Goal: Task Accomplishment & Management: Complete application form

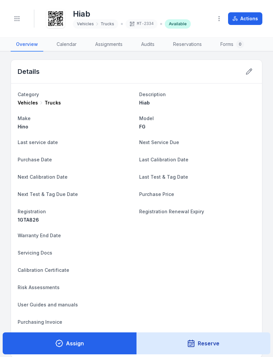
click at [150, 46] on link "Audits" at bounding box center [148, 45] width 24 height 14
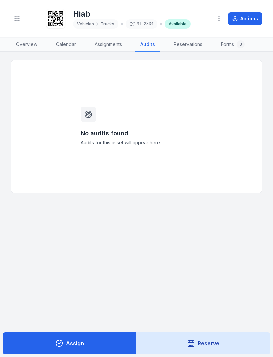
click at [107, 48] on link "Assignments" at bounding box center [108, 45] width 38 height 14
click at [191, 41] on link "Reservations" at bounding box center [189, 45] width 39 height 14
click at [228, 45] on link "Forms 0" at bounding box center [233, 45] width 34 height 14
click at [242, 18] on button "Actions" at bounding box center [245, 18] width 34 height 13
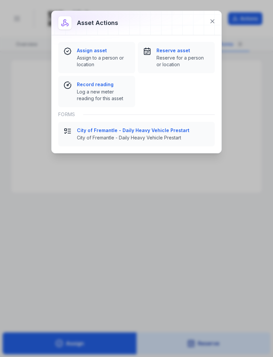
click at [214, 22] on icon at bounding box center [212, 21] width 7 height 7
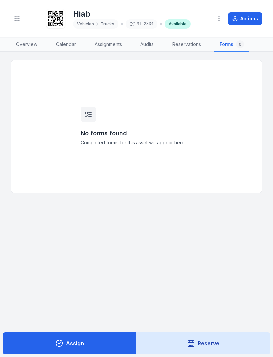
click at [34, 43] on link "Overview" at bounding box center [27, 45] width 32 height 14
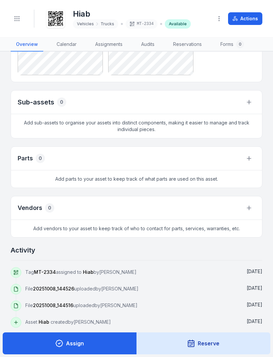
scroll to position [509, 0]
click at [135, 178] on span "Add parts to your asset to keep track of what parts are used on this asset." at bounding box center [136, 178] width 251 height 17
click at [143, 235] on span "Add vendors to your asset to keep track of who to contact for parts, services, …" at bounding box center [136, 228] width 251 height 17
click at [100, 346] on button "Assign" at bounding box center [70, 344] width 134 height 22
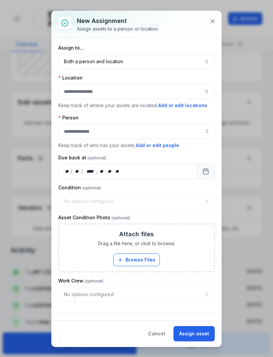
click at [213, 18] on button at bounding box center [212, 21] width 13 height 13
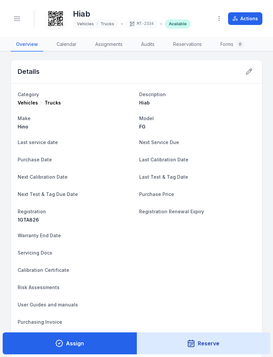
scroll to position [0, 0]
click at [251, 69] on icon at bounding box center [249, 72] width 6 height 6
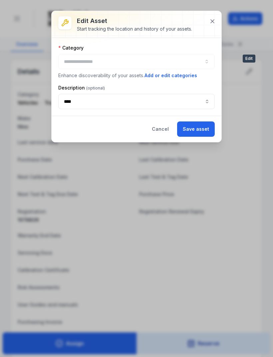
type input "******"
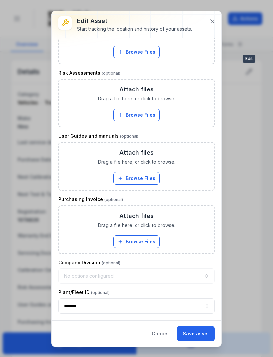
click at [211, 23] on icon at bounding box center [212, 21] width 3 height 3
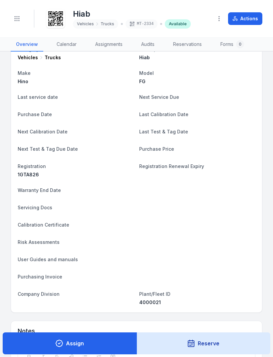
scroll to position [27, 0]
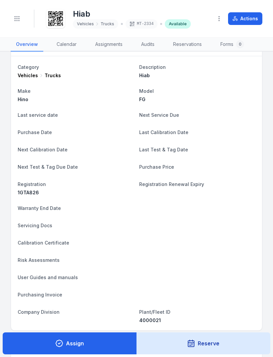
click at [252, 14] on button "Actions" at bounding box center [245, 18] width 34 height 13
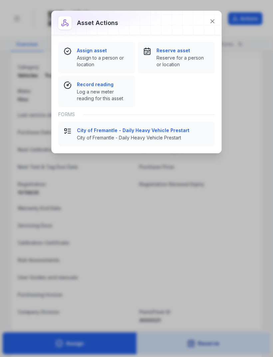
click at [155, 130] on strong "City of Fremantle - Daily Heavy Vehicle Prestart" at bounding box center [143, 130] width 133 height 7
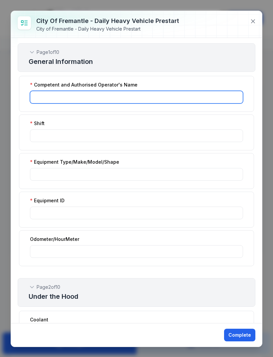
click at [179, 96] on input ":r9h:-form-item-label" at bounding box center [136, 97] width 213 height 13
type input "**********"
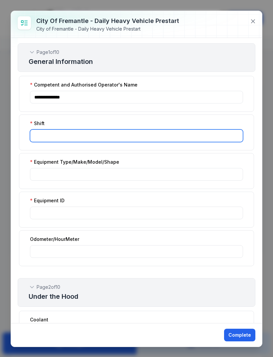
click at [135, 135] on input ":r9i:-form-item-label" at bounding box center [136, 136] width 213 height 13
type input "*"
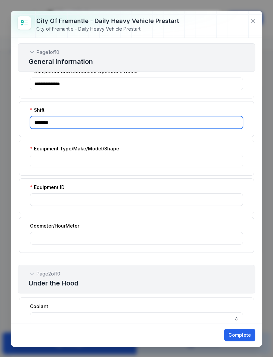
scroll to position [15, 0]
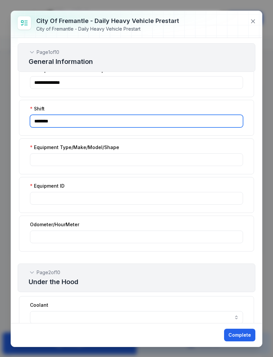
type input "********"
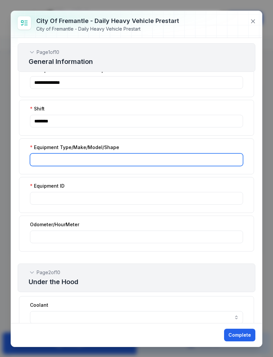
click at [145, 157] on input ":r9j:-form-item-label" at bounding box center [136, 160] width 213 height 13
type input "*********"
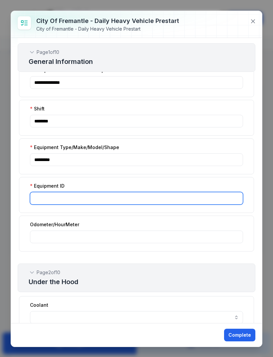
click at [138, 199] on input ":r9k:-form-item-label" at bounding box center [136, 198] width 213 height 13
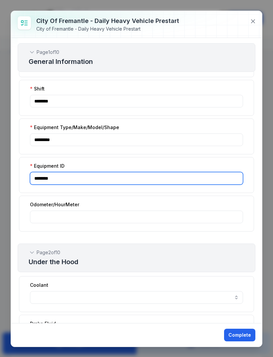
scroll to position [55, 0]
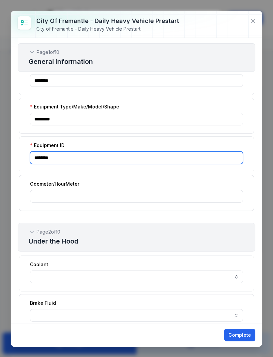
type input "********"
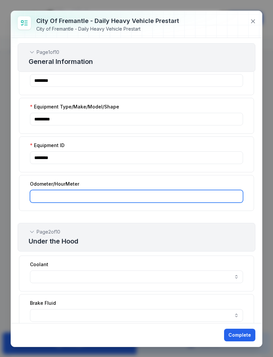
click at [122, 197] on input ":r9l:-form-item-label" at bounding box center [136, 196] width 213 height 13
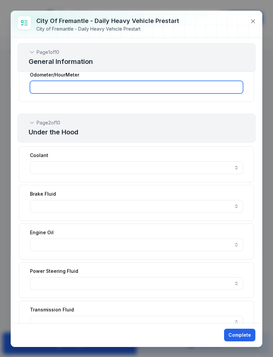
scroll to position [165, 0]
type input "*****"
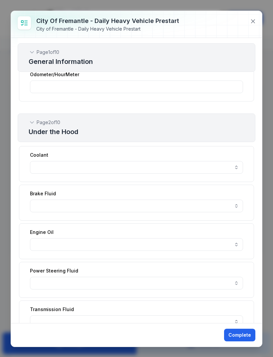
click at [234, 170] on button "button" at bounding box center [136, 167] width 213 height 13
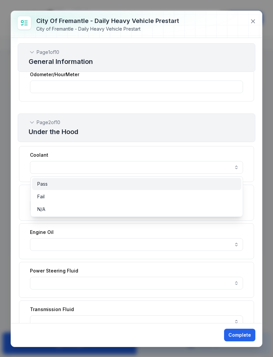
click at [60, 184] on div "Pass" at bounding box center [136, 184] width 199 height 7
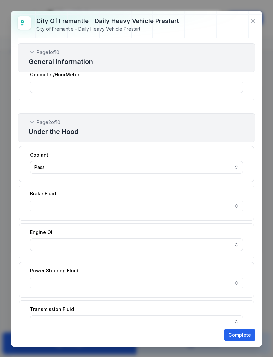
click at [238, 205] on button "button" at bounding box center [136, 206] width 213 height 13
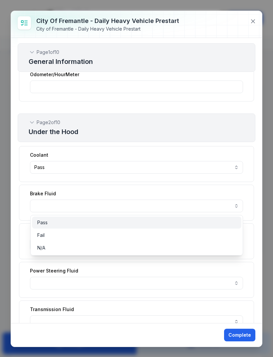
click at [156, 220] on div "Pass" at bounding box center [136, 222] width 199 height 7
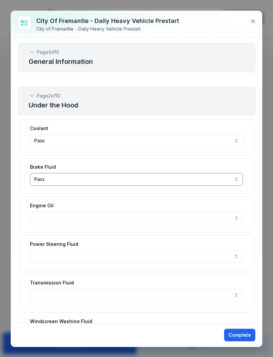
scroll to position [205, 0]
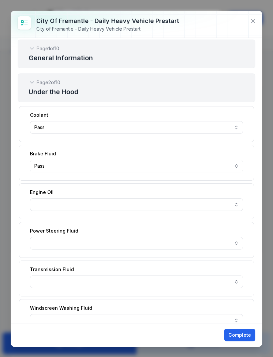
click at [239, 206] on button "button" at bounding box center [136, 204] width 213 height 13
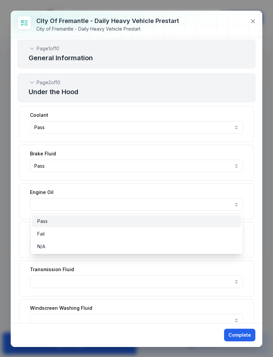
click at [150, 223] on div "Pass" at bounding box center [136, 221] width 199 height 7
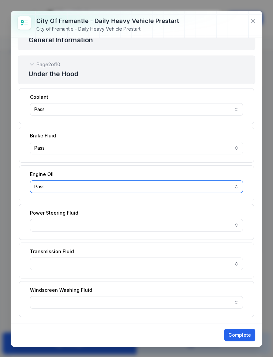
scroll to position [246, 0]
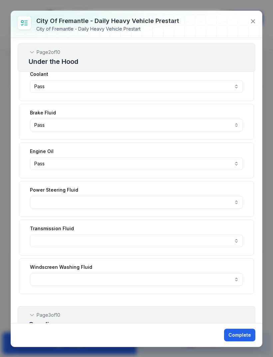
click at [239, 206] on button "button" at bounding box center [136, 202] width 213 height 13
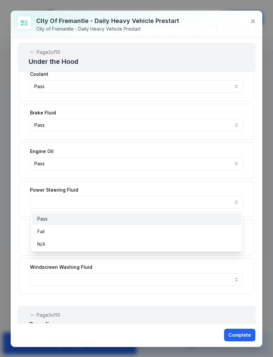
click at [176, 222] on div "Pass" at bounding box center [136, 219] width 199 height 7
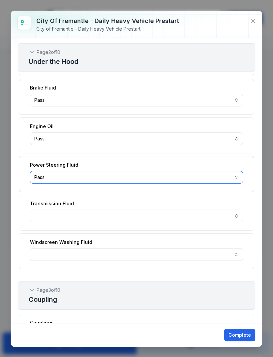
scroll to position [270, 0]
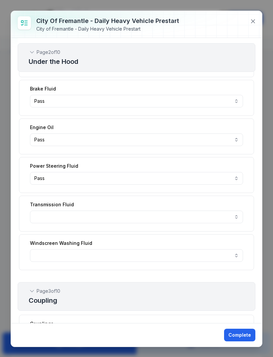
click at [237, 219] on button "button" at bounding box center [136, 217] width 213 height 13
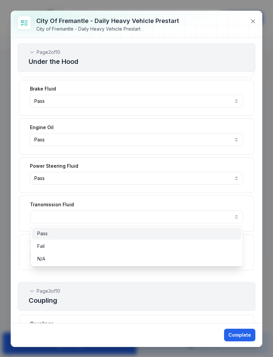
click at [172, 234] on div "Pass" at bounding box center [136, 233] width 199 height 7
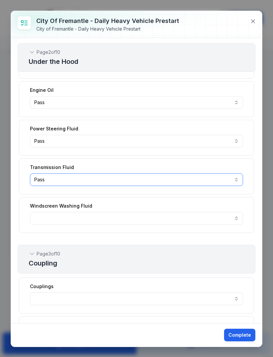
scroll to position [307, 0]
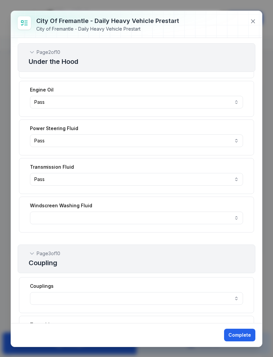
click at [238, 219] on button "button" at bounding box center [136, 218] width 213 height 13
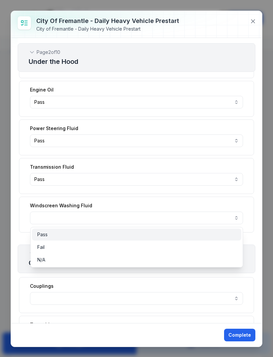
click at [189, 235] on div "Pass" at bounding box center [136, 234] width 199 height 7
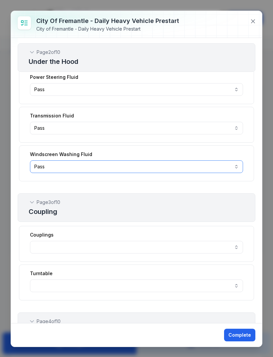
scroll to position [362, 0]
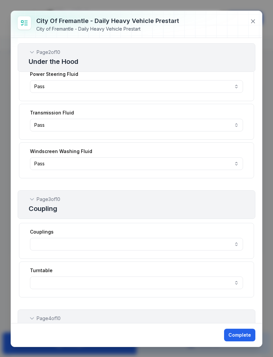
click at [235, 243] on button "button" at bounding box center [136, 244] width 213 height 13
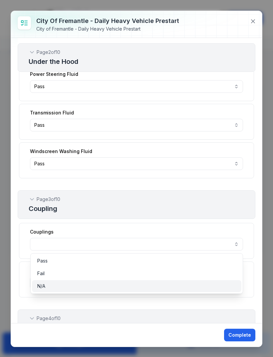
click at [223, 287] on div "N/A" at bounding box center [136, 286] width 199 height 7
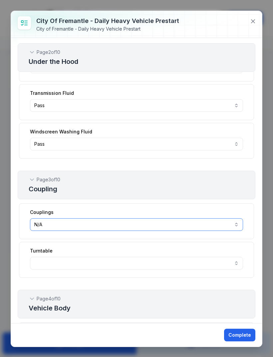
scroll to position [414, 0]
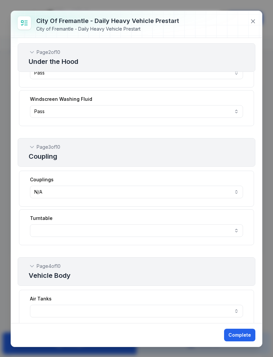
click at [238, 232] on button "button" at bounding box center [136, 230] width 213 height 13
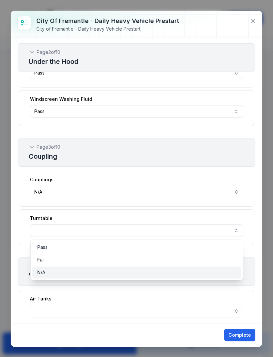
click at [194, 273] on div "N/A" at bounding box center [136, 272] width 199 height 7
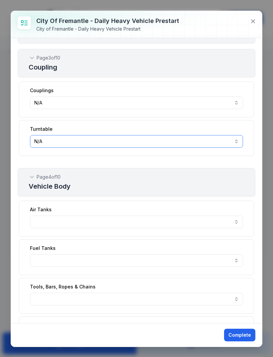
scroll to position [507, 0]
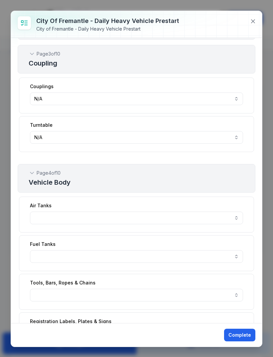
click at [236, 217] on button "button" at bounding box center [136, 218] width 213 height 13
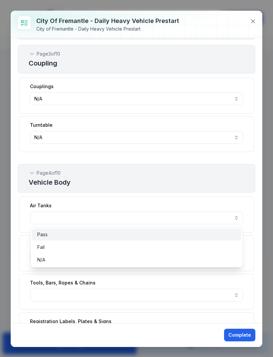
click at [184, 236] on div "Pass" at bounding box center [136, 234] width 199 height 7
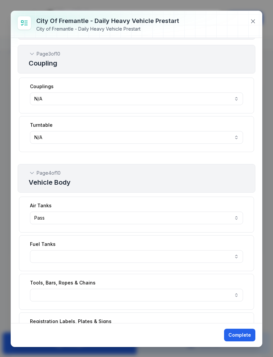
click at [235, 256] on button "button" at bounding box center [136, 256] width 213 height 13
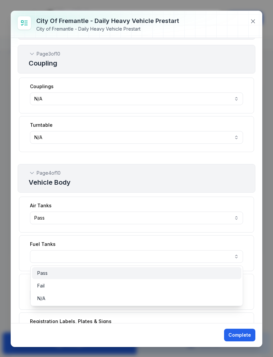
click at [177, 274] on div "Pass" at bounding box center [136, 273] width 199 height 7
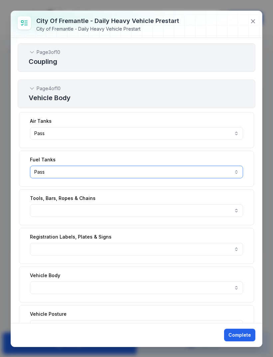
scroll to position [592, 0]
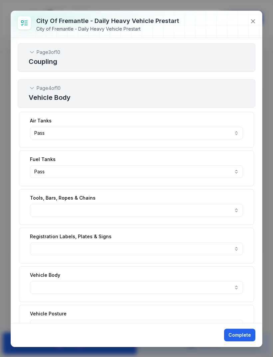
click at [235, 208] on button "button" at bounding box center [136, 210] width 213 height 13
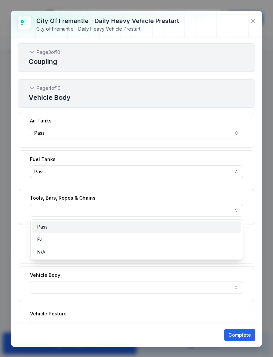
click at [162, 232] on div "Pass" at bounding box center [136, 227] width 209 height 12
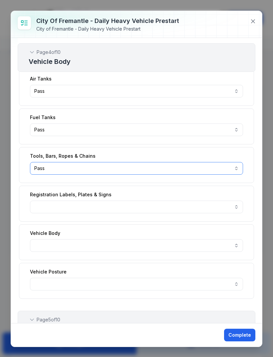
scroll to position [634, 0]
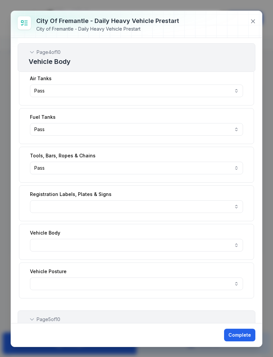
click at [235, 208] on button "button" at bounding box center [136, 206] width 213 height 13
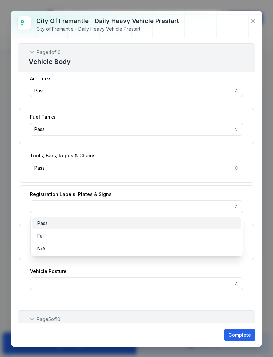
click at [161, 223] on div "Pass" at bounding box center [136, 223] width 199 height 7
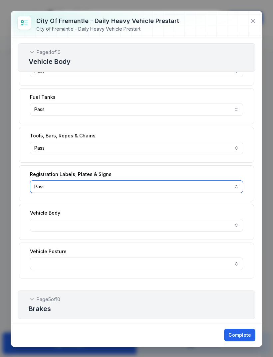
scroll to position [670, 0]
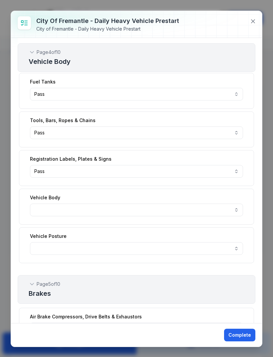
click at [234, 211] on button "button" at bounding box center [136, 210] width 213 height 13
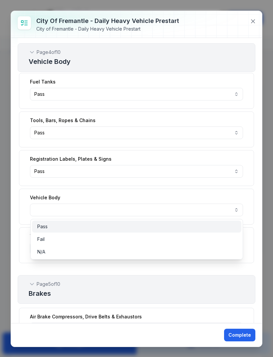
click at [167, 229] on div "Pass" at bounding box center [136, 226] width 199 height 7
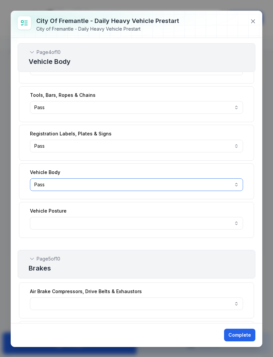
scroll to position [705, 0]
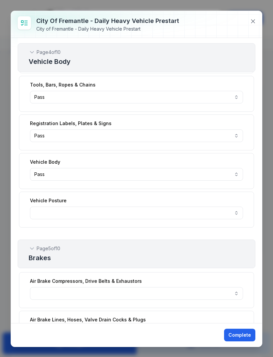
click at [235, 214] on button "button" at bounding box center [136, 213] width 213 height 13
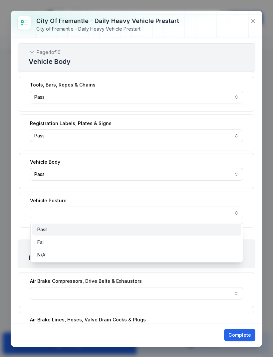
click at [183, 229] on div "Pass" at bounding box center [136, 229] width 199 height 7
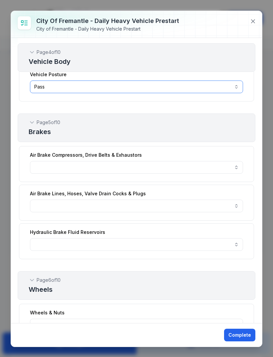
scroll to position [824, 0]
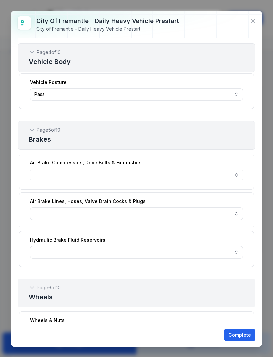
click at [233, 171] on button "button" at bounding box center [136, 175] width 213 height 13
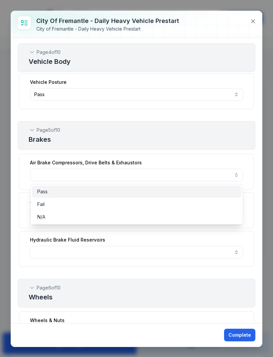
click at [181, 192] on div "Pass" at bounding box center [136, 191] width 199 height 7
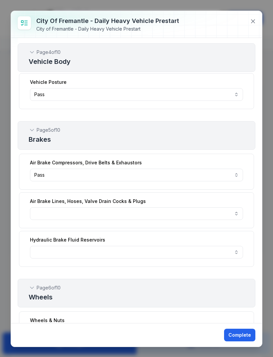
click at [238, 213] on button "button" at bounding box center [136, 213] width 213 height 13
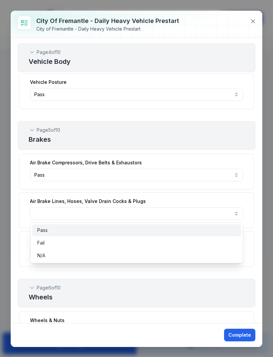
click at [199, 229] on div "Pass" at bounding box center [136, 230] width 199 height 7
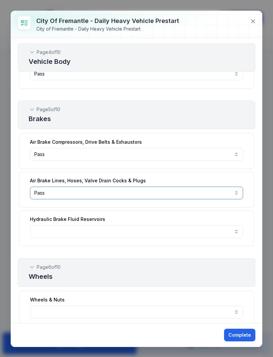
scroll to position [845, 0]
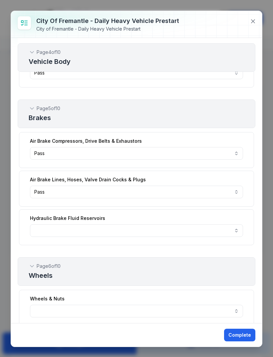
click at [237, 228] on button "button" at bounding box center [136, 230] width 213 height 13
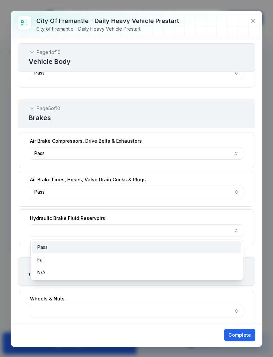
click at [201, 248] on div "Pass" at bounding box center [136, 247] width 199 height 7
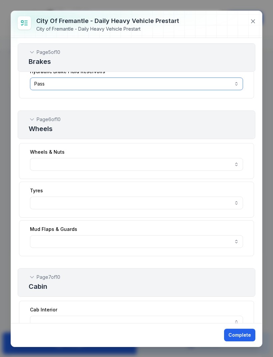
scroll to position [1007, 0]
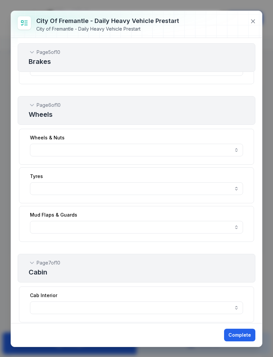
click at [237, 152] on button "button" at bounding box center [136, 150] width 213 height 13
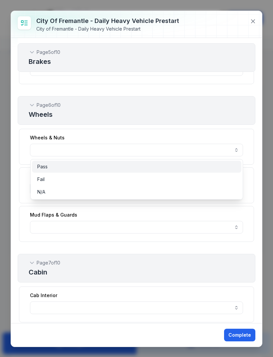
click at [232, 169] on div "Pass" at bounding box center [136, 166] width 199 height 7
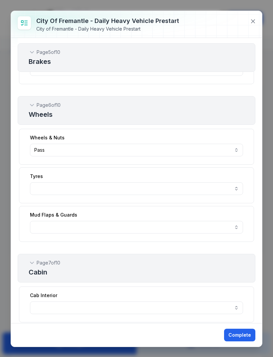
click at [236, 189] on button "button" at bounding box center [136, 188] width 213 height 13
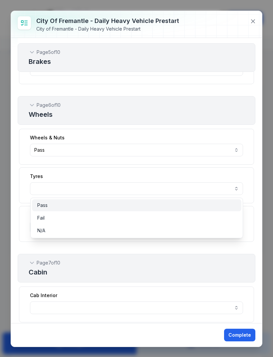
click at [223, 201] on div "Pass" at bounding box center [136, 205] width 209 height 12
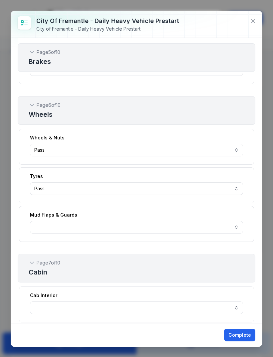
click at [238, 227] on button "button" at bounding box center [136, 227] width 213 height 13
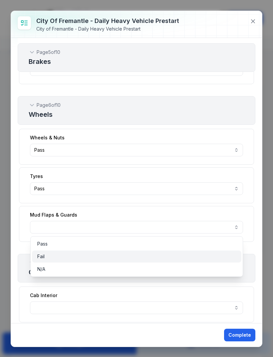
click at [172, 257] on div "Fail" at bounding box center [136, 256] width 199 height 7
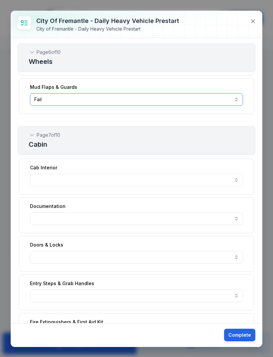
scroll to position [1130, 0]
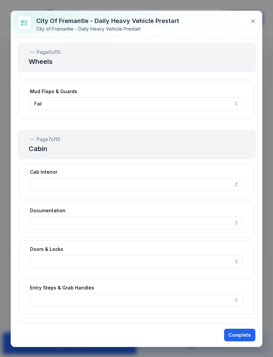
click at [233, 184] on button "button" at bounding box center [136, 184] width 213 height 13
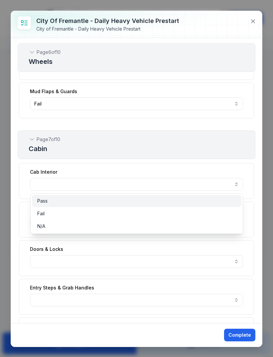
click at [169, 202] on div "Pass" at bounding box center [136, 201] width 199 height 7
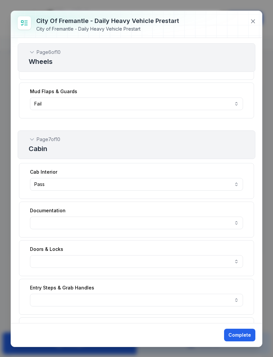
click at [237, 223] on button "button" at bounding box center [136, 223] width 213 height 13
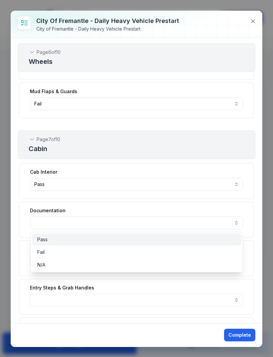
click at [176, 237] on div "Pass" at bounding box center [136, 239] width 199 height 7
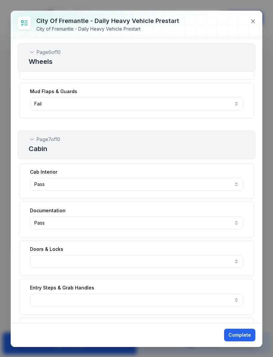
click at [237, 263] on button "button" at bounding box center [136, 261] width 213 height 13
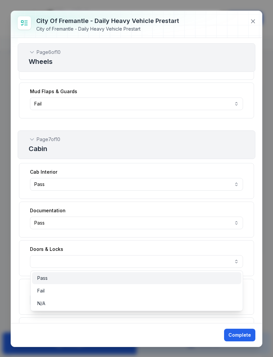
click at [184, 278] on div "Pass" at bounding box center [136, 278] width 199 height 7
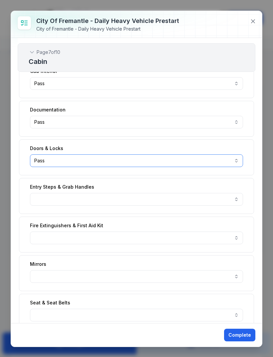
scroll to position [1233, 0]
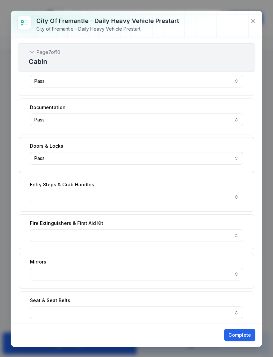
click at [234, 198] on button "button" at bounding box center [136, 197] width 213 height 13
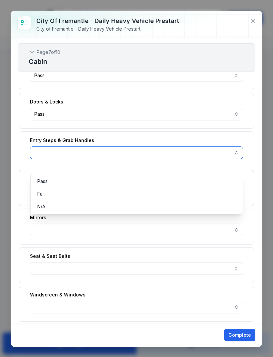
scroll to position [1280, 0]
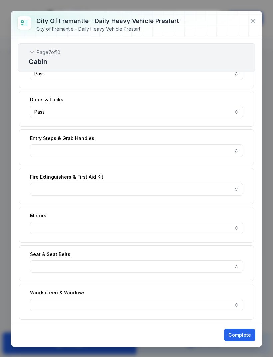
click at [238, 152] on button "button" at bounding box center [136, 151] width 213 height 13
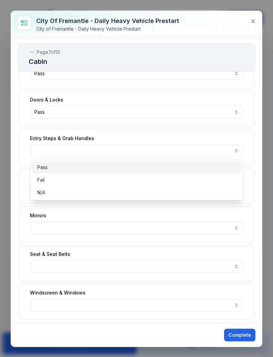
click at [99, 168] on div "Pass" at bounding box center [136, 167] width 199 height 7
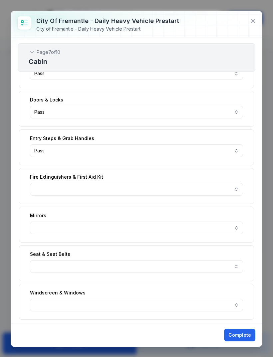
click at [239, 191] on button "button" at bounding box center [136, 189] width 213 height 13
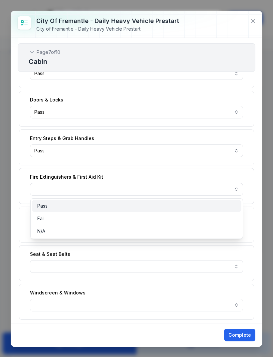
click at [139, 206] on div "Pass" at bounding box center [136, 206] width 199 height 7
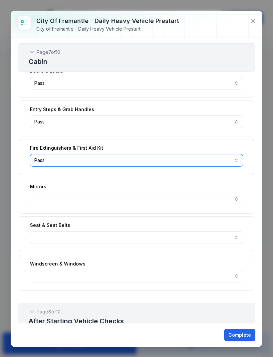
scroll to position [1310, 0]
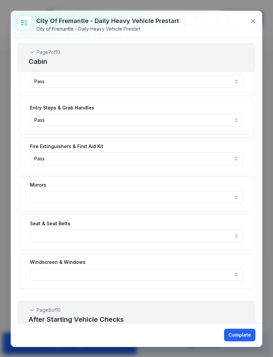
click at [243, 199] on button "button" at bounding box center [136, 197] width 213 height 13
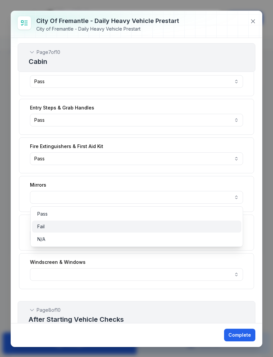
click at [160, 222] on div "Fail" at bounding box center [136, 227] width 209 height 12
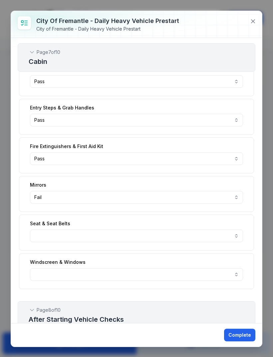
click at [239, 198] on button "Fail ****" at bounding box center [136, 197] width 213 height 13
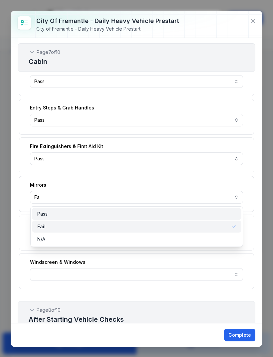
click at [187, 214] on div "Pass" at bounding box center [136, 214] width 199 height 7
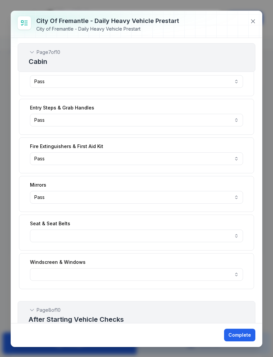
click at [237, 235] on button "button" at bounding box center [136, 236] width 213 height 13
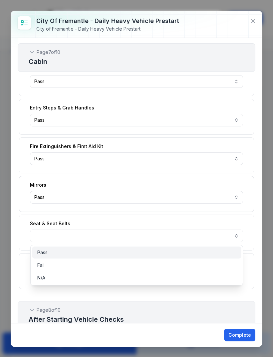
click at [195, 249] on div "Pass" at bounding box center [136, 252] width 199 height 7
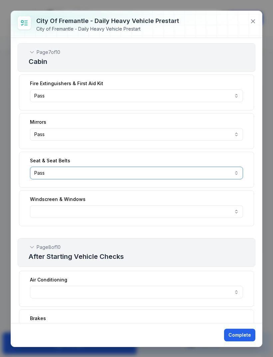
scroll to position [1376, 0]
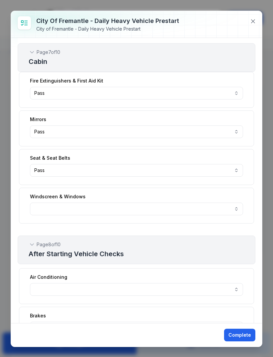
click at [237, 210] on button "button" at bounding box center [136, 209] width 213 height 13
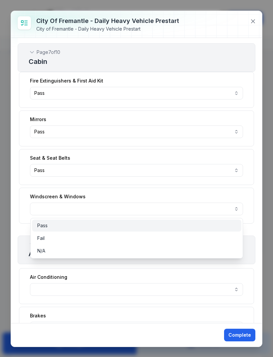
click at [196, 228] on div "Pass" at bounding box center [136, 225] width 199 height 7
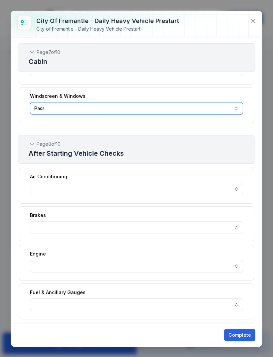
scroll to position [1478, 0]
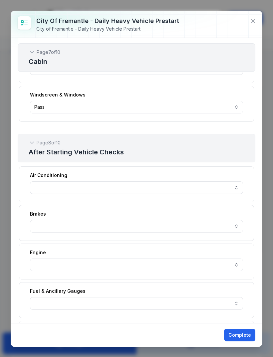
click at [237, 191] on button "button" at bounding box center [136, 187] width 213 height 13
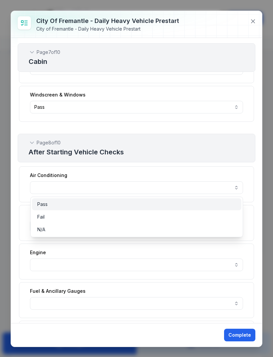
click at [202, 208] on div "Pass" at bounding box center [136, 204] width 209 height 12
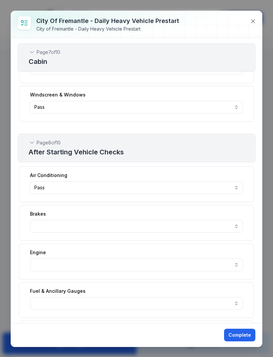
click at [239, 224] on button "button" at bounding box center [136, 226] width 213 height 13
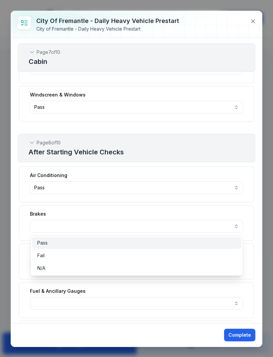
click at [198, 238] on div "Pass" at bounding box center [136, 243] width 209 height 12
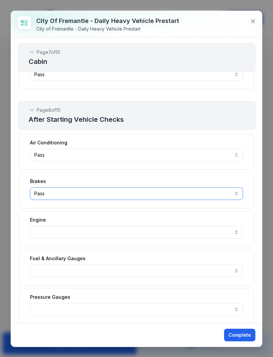
scroll to position [1514, 0]
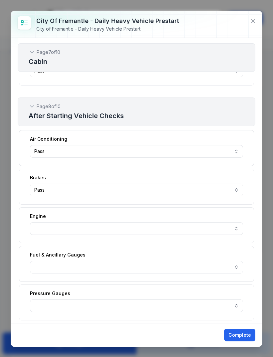
click at [239, 228] on button "button" at bounding box center [136, 228] width 213 height 13
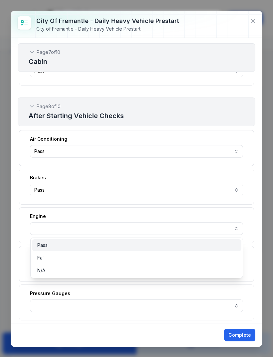
click at [211, 247] on div "Pass" at bounding box center [136, 245] width 199 height 7
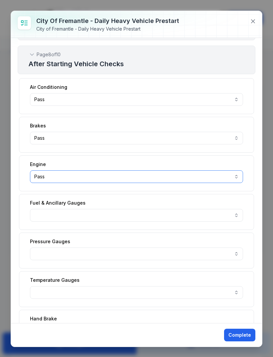
scroll to position [1567, 0]
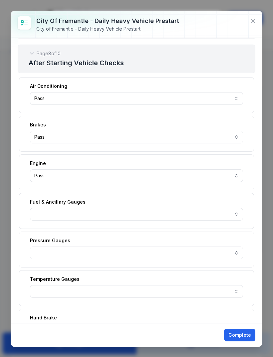
click at [239, 217] on button "button" at bounding box center [136, 214] width 213 height 13
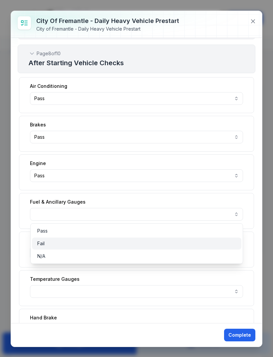
click at [202, 238] on div "Fail" at bounding box center [136, 244] width 209 height 12
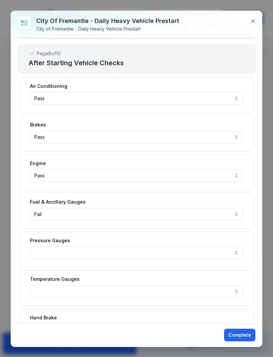
click at [240, 214] on button "Fail ****" at bounding box center [136, 214] width 213 height 13
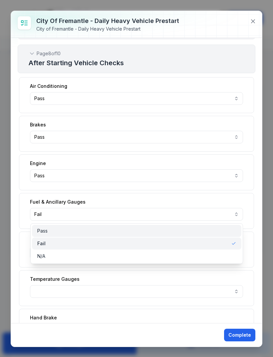
click at [216, 230] on div "Pass" at bounding box center [136, 231] width 199 height 7
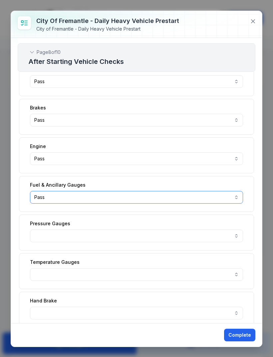
scroll to position [1603, 0]
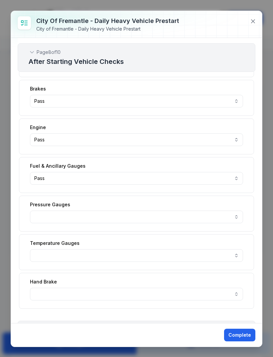
click at [236, 215] on button "button" at bounding box center [136, 217] width 213 height 13
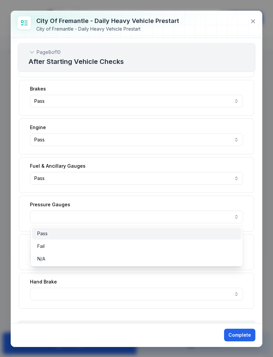
click at [209, 235] on div "Pass" at bounding box center [136, 233] width 199 height 7
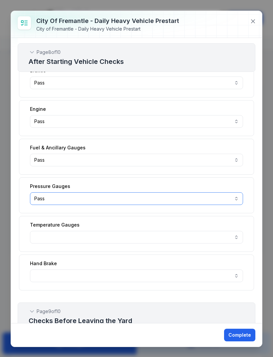
scroll to position [1646, 0]
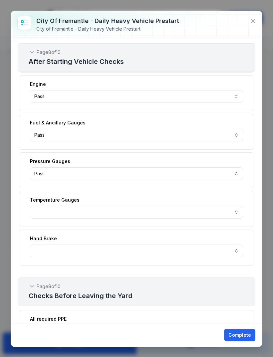
click at [239, 214] on button "button" at bounding box center [136, 212] width 213 height 13
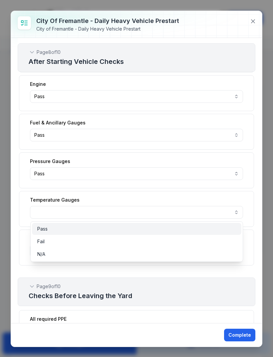
click at [211, 230] on div "Pass" at bounding box center [136, 229] width 199 height 7
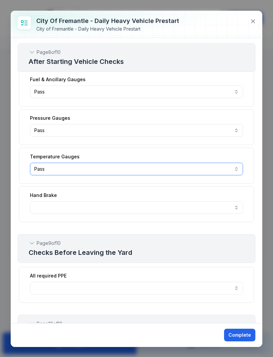
scroll to position [1690, 0]
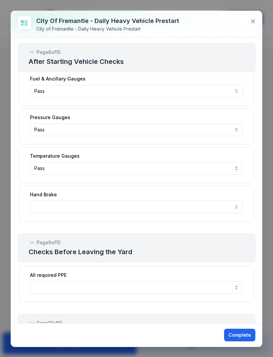
click at [237, 207] on button "button" at bounding box center [136, 207] width 213 height 13
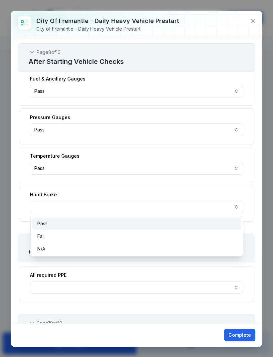
click at [217, 221] on div "Pass" at bounding box center [136, 223] width 199 height 7
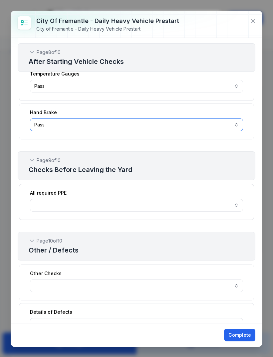
scroll to position [1778, 0]
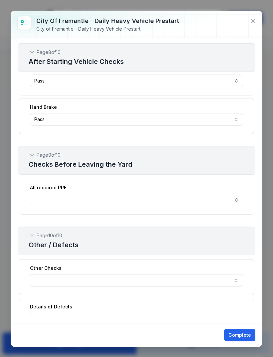
click at [238, 202] on button "button" at bounding box center [136, 200] width 213 height 13
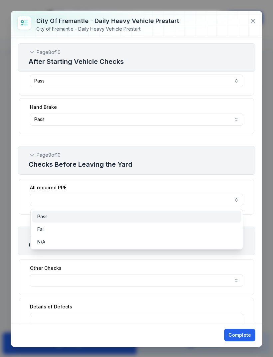
click at [195, 222] on div "Pass" at bounding box center [136, 217] width 209 height 12
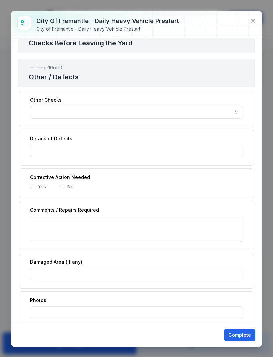
scroll to position [1950, 0]
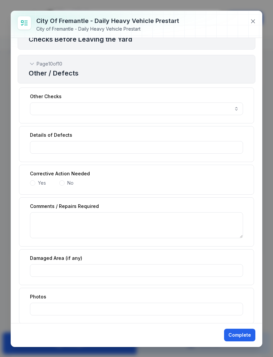
click at [60, 185] on span at bounding box center [61, 182] width 5 height 5
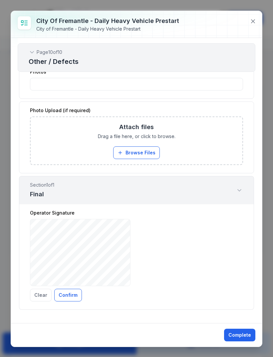
scroll to position [2175, 0]
click at [69, 296] on button "Confirm" at bounding box center [68, 295] width 28 height 13
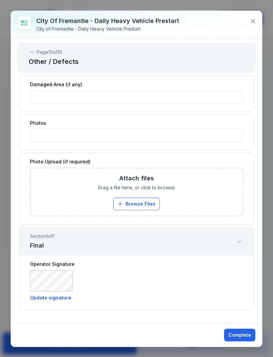
scroll to position [2123, 0]
click at [243, 333] on button "Complete" at bounding box center [239, 335] width 31 height 13
